Goal: Find specific page/section: Find specific page/section

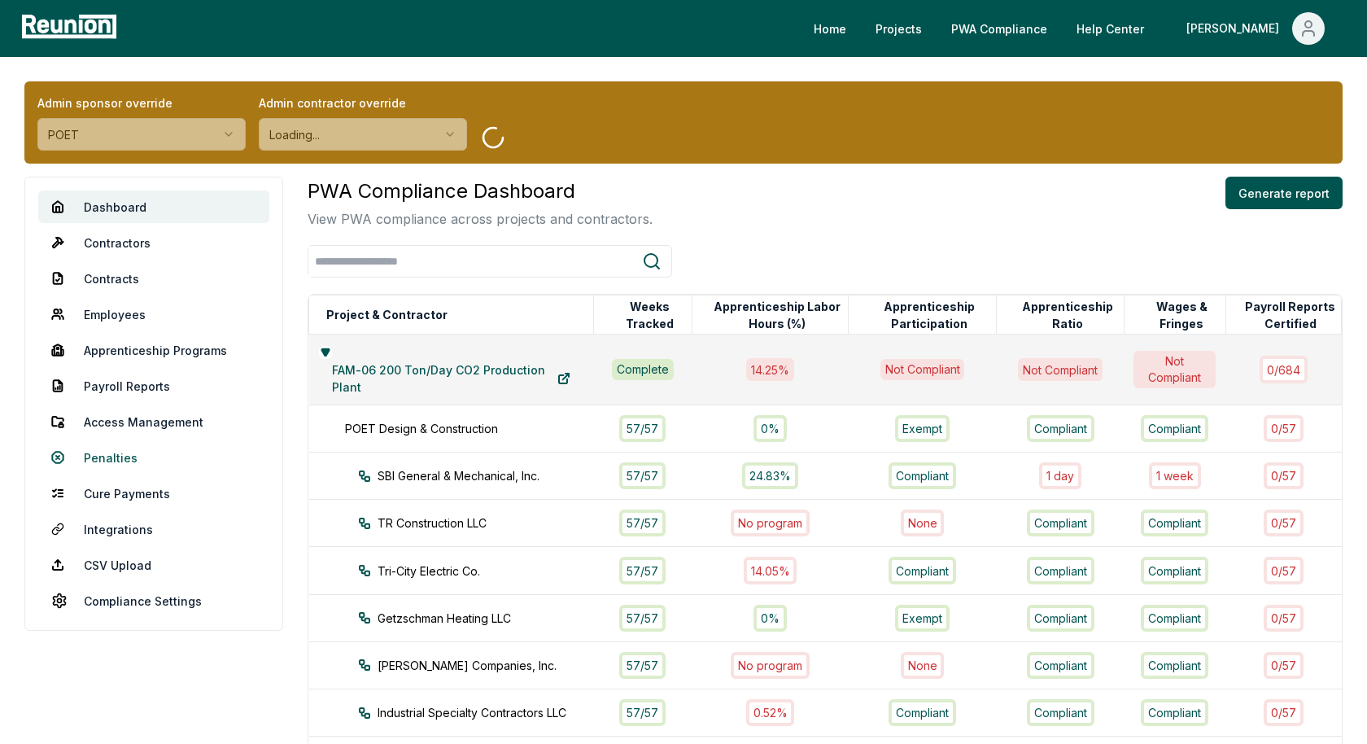
click at [116, 452] on link "Penalties" at bounding box center [153, 457] width 231 height 33
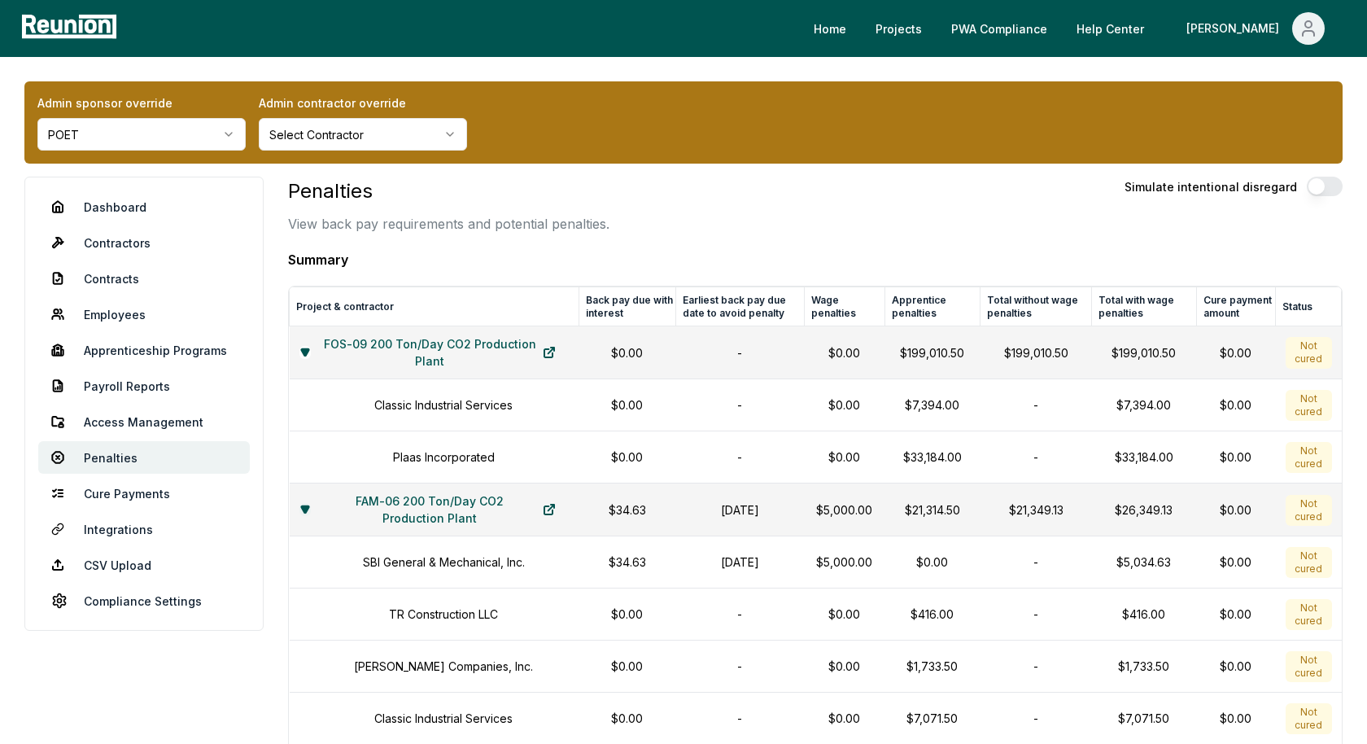
click at [310, 504] on icon at bounding box center [305, 509] width 10 height 10
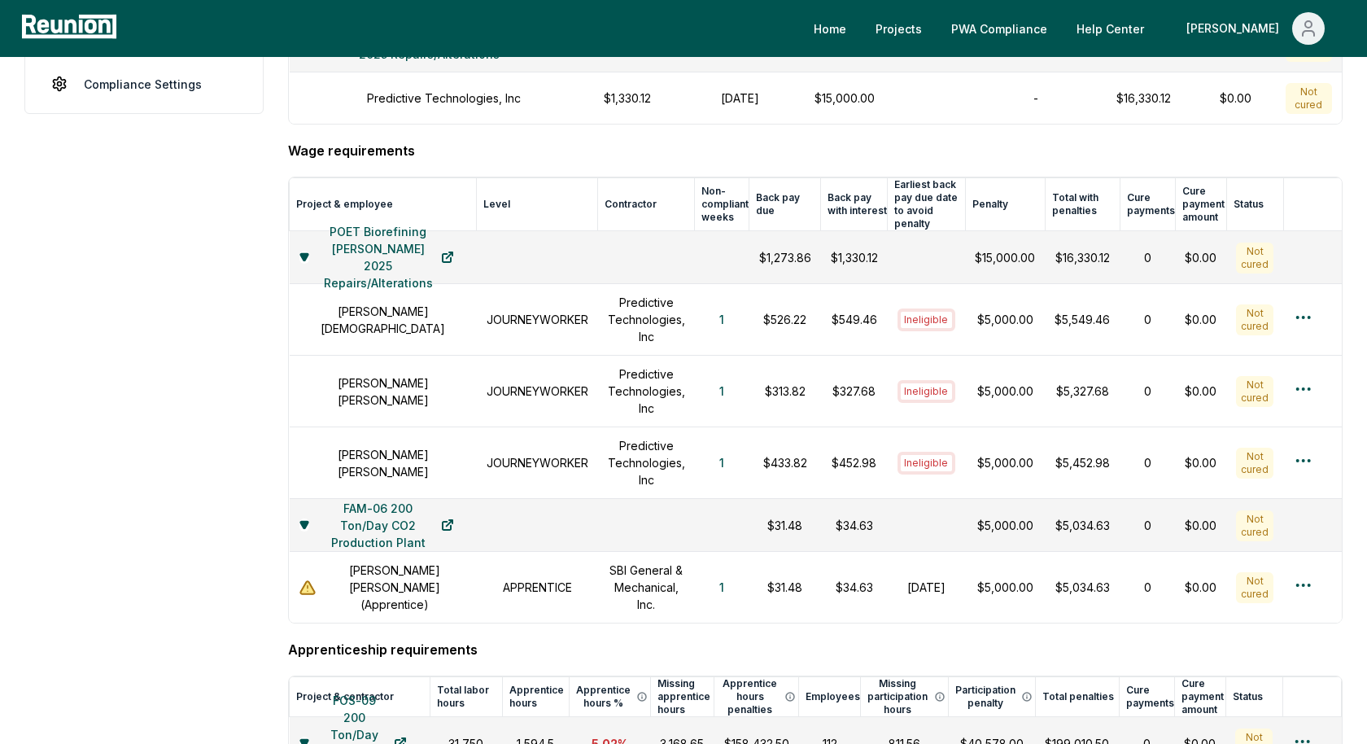
scroll to position [494, 0]
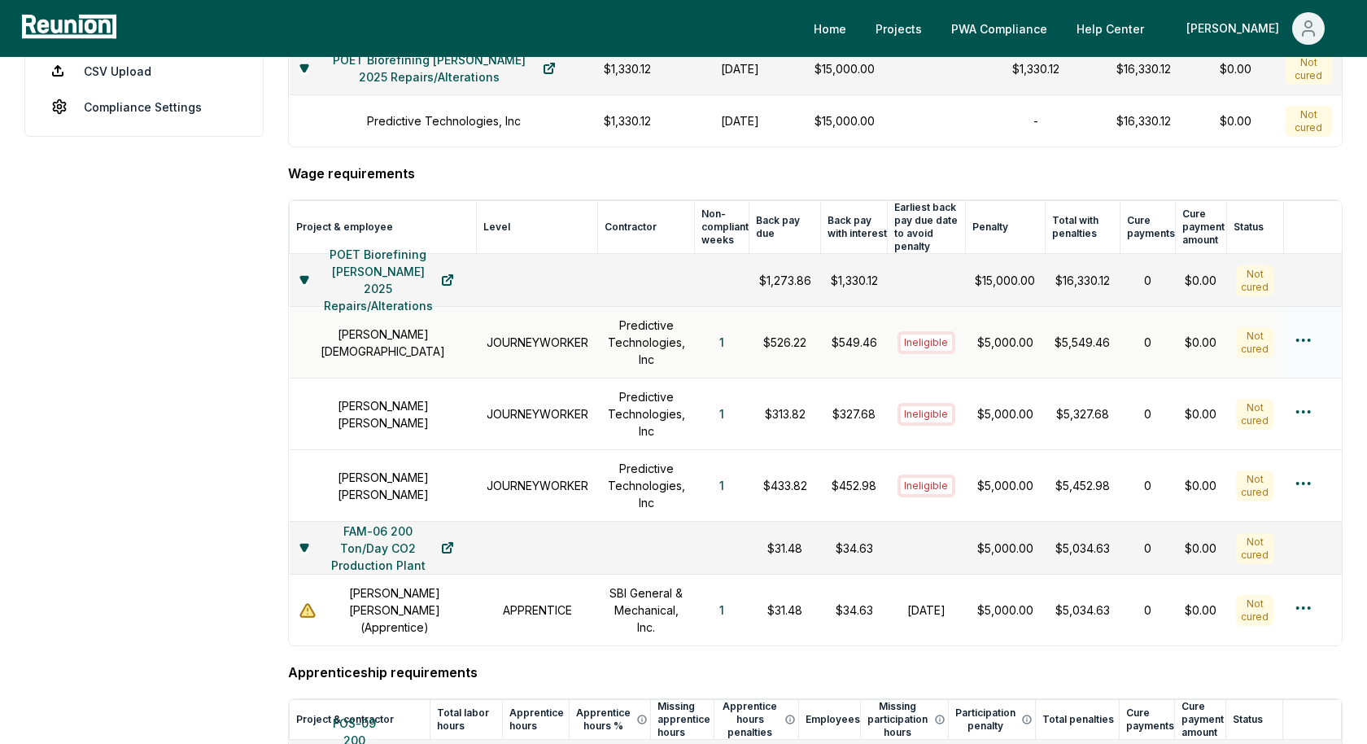
click at [403, 332] on h1 "[PERSON_NAME][DEMOGRAPHIC_DATA]" at bounding box center [383, 342] width 168 height 34
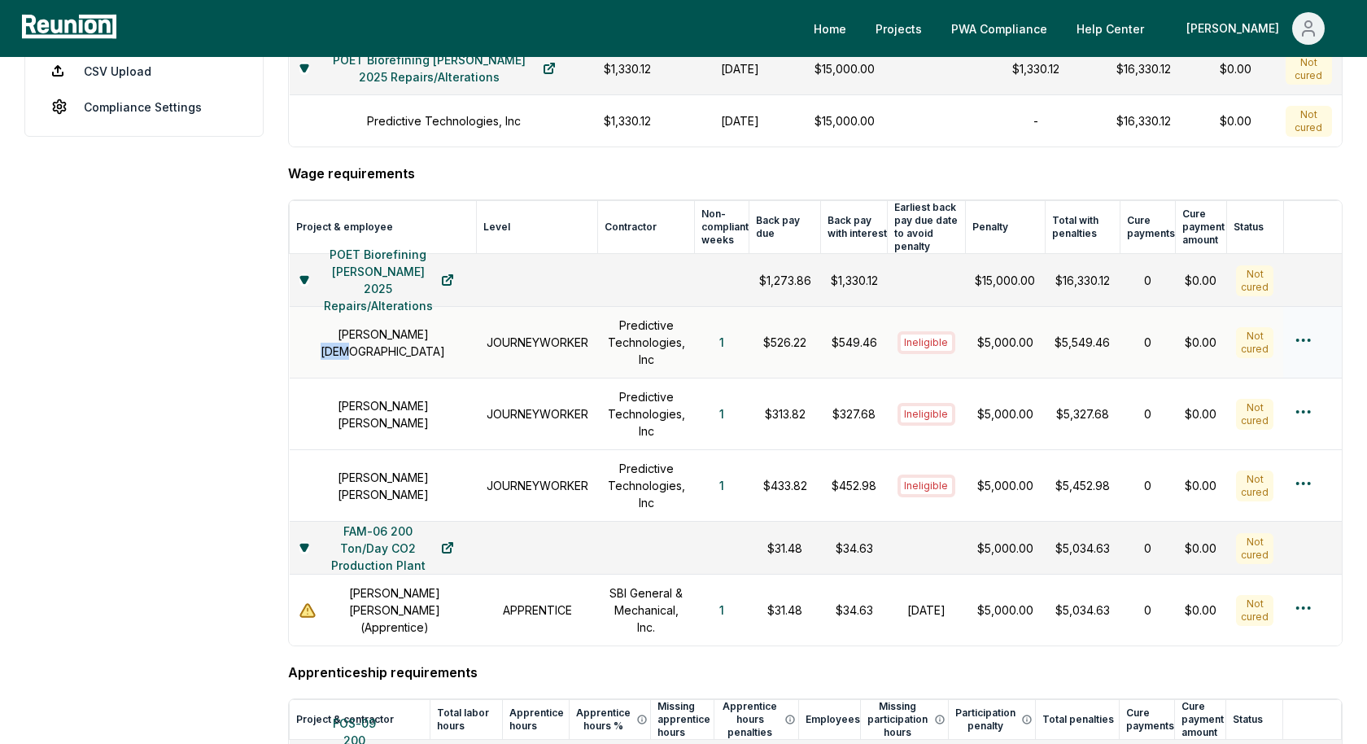
copy h1 "[DEMOGRAPHIC_DATA]"
click at [403, 332] on h1 "[PERSON_NAME][DEMOGRAPHIC_DATA]" at bounding box center [383, 342] width 168 height 34
